Goal: Task Accomplishment & Management: Manage account settings

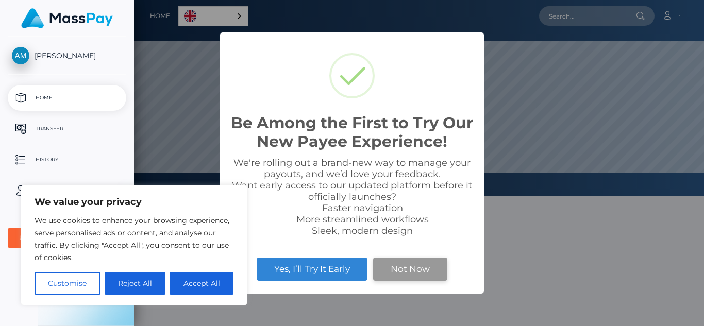
scroll to position [196, 570]
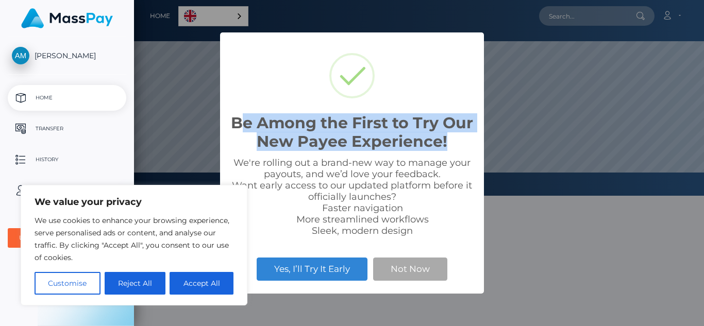
drag, startPoint x: 253, startPoint y: 124, endPoint x: 477, endPoint y: 147, distance: 225.4
click at [477, 147] on div "Be Among the First to Try Our New Payee Experience! × We're rolling out a brand…" at bounding box center [352, 162] width 264 height 261
click at [250, 143] on h2 "Be Among the First to Try Our New Payee Experience!" at bounding box center [351, 132] width 243 height 37
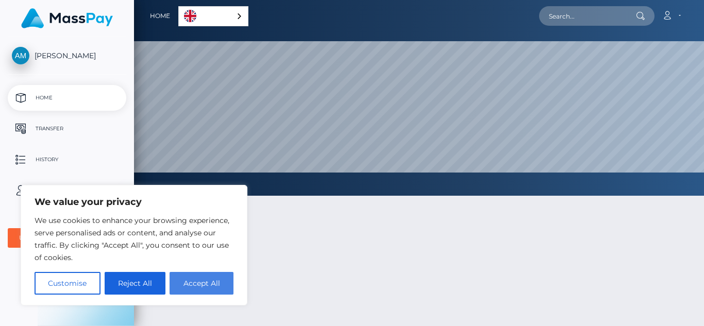
click at [195, 291] on button "Accept All" at bounding box center [202, 283] width 64 height 23
checkbox input "true"
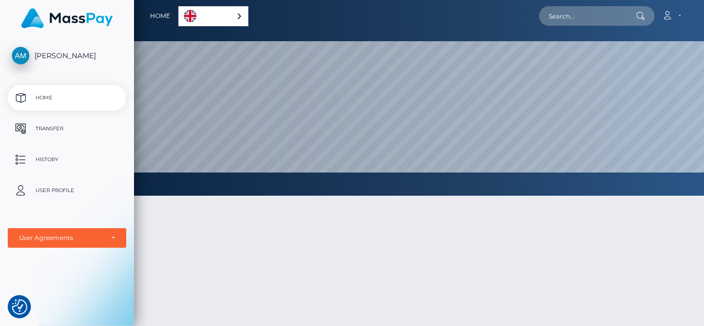
click at [208, 217] on div at bounding box center [419, 311] width 570 height 263
click at [53, 57] on span "[PERSON_NAME]" at bounding box center [67, 55] width 119 height 9
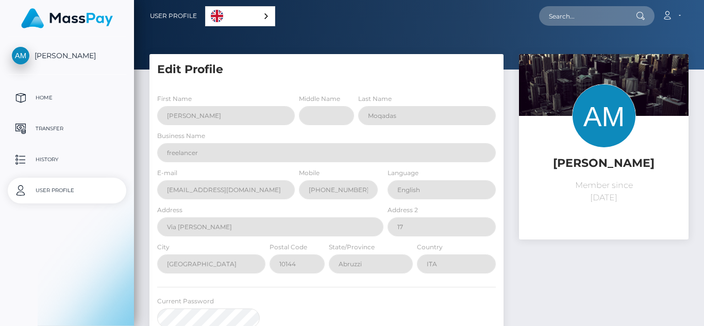
select select
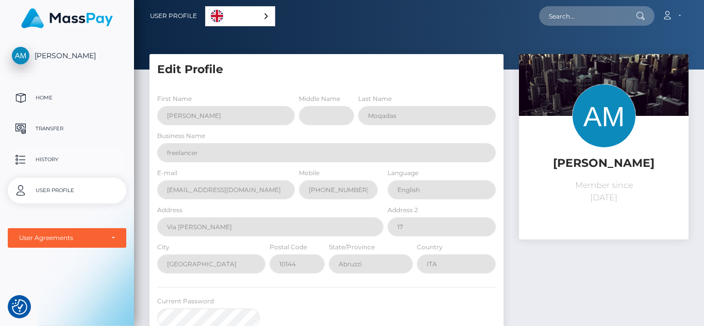
click at [56, 158] on p "History" at bounding box center [67, 159] width 110 height 15
click at [44, 116] on link "Transfer" at bounding box center [67, 129] width 119 height 26
click at [41, 128] on p "Transfer" at bounding box center [67, 128] width 110 height 15
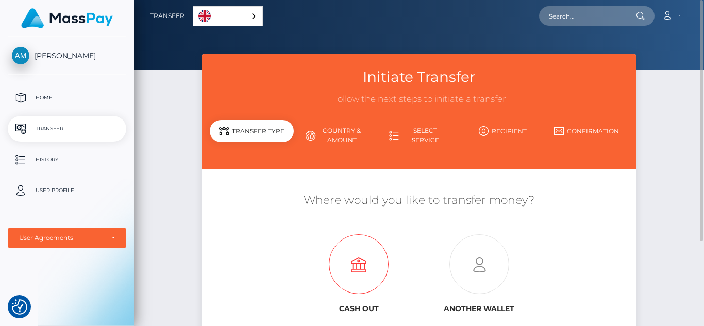
click at [368, 271] on icon at bounding box center [358, 265] width 121 height 60
click at [356, 246] on icon at bounding box center [358, 265] width 121 height 60
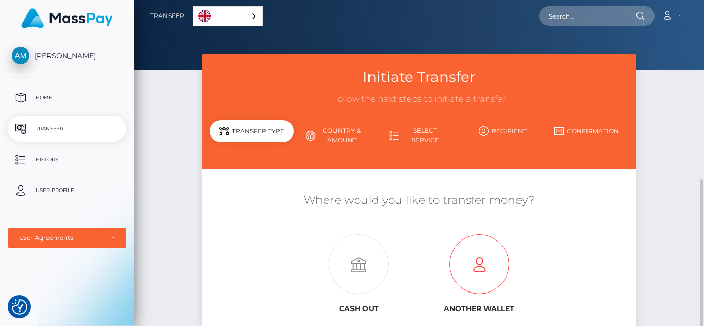
scroll to position [103, 0]
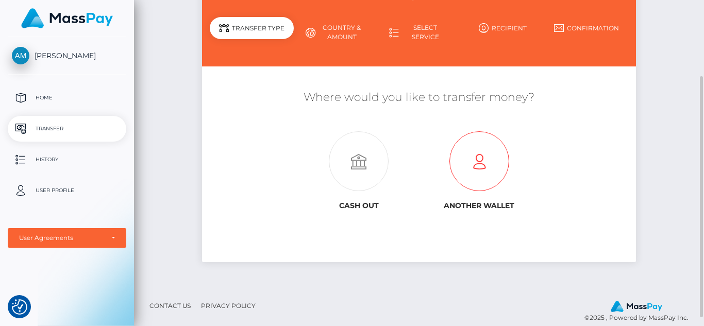
drag, startPoint x: 481, startPoint y: 162, endPoint x: 465, endPoint y: 152, distance: 19.4
click at [465, 152] on icon at bounding box center [479, 162] width 121 height 60
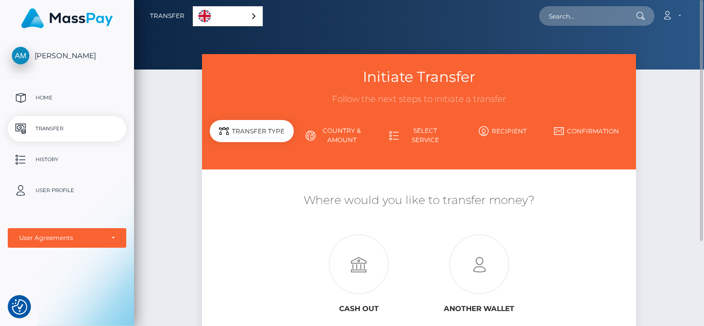
drag, startPoint x: 291, startPoint y: 198, endPoint x: 564, endPoint y: 204, distance: 273.7
click at [564, 204] on h5 "Where would you like to transfer money?" at bounding box center [419, 201] width 418 height 16
click at [573, 219] on div "Where would you like to transfer money? Cash out Another wallet" at bounding box center [419, 255] width 418 height 125
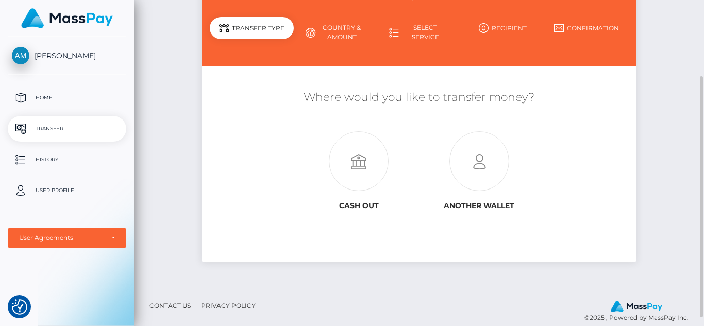
click at [436, 289] on footer "Contact Us Privacy Policy © 2025 , Powered by MassPay Inc." at bounding box center [419, 311] width 570 height 47
